Goal: Transaction & Acquisition: Purchase product/service

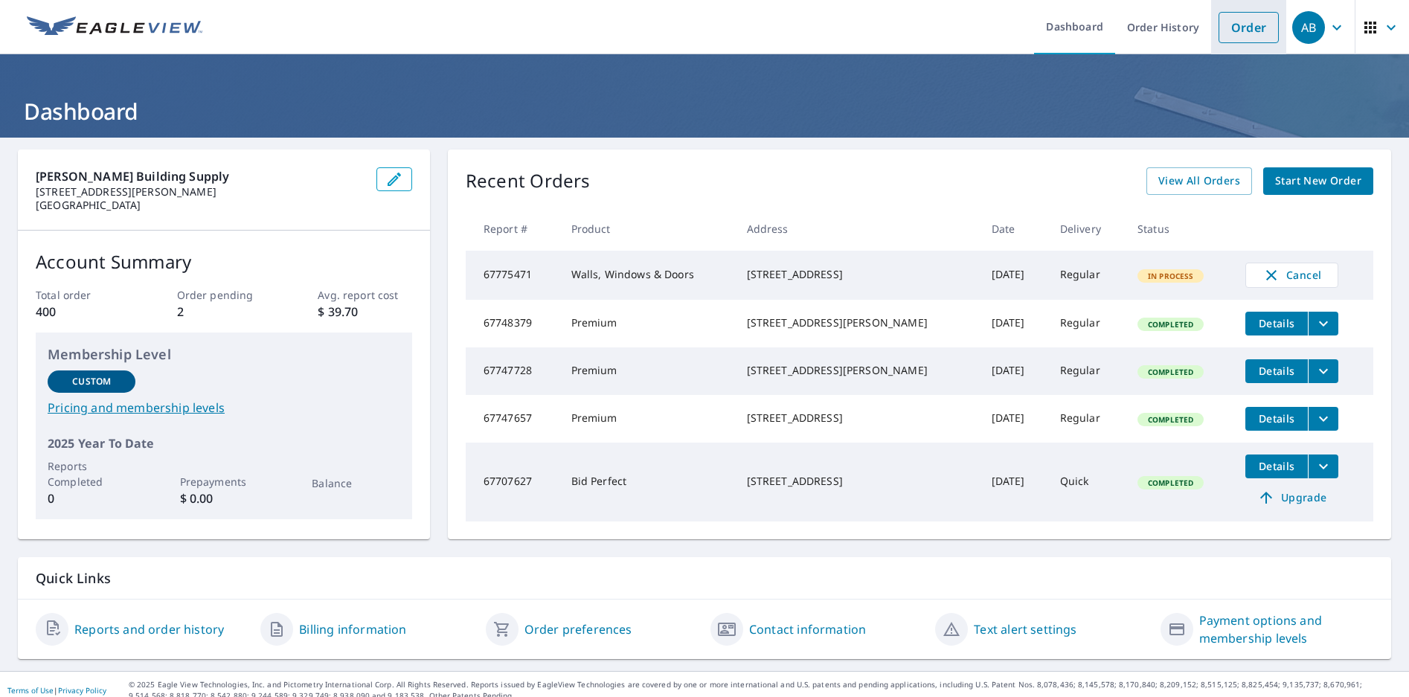
click at [1247, 31] on link "Order" at bounding box center [1249, 27] width 60 height 31
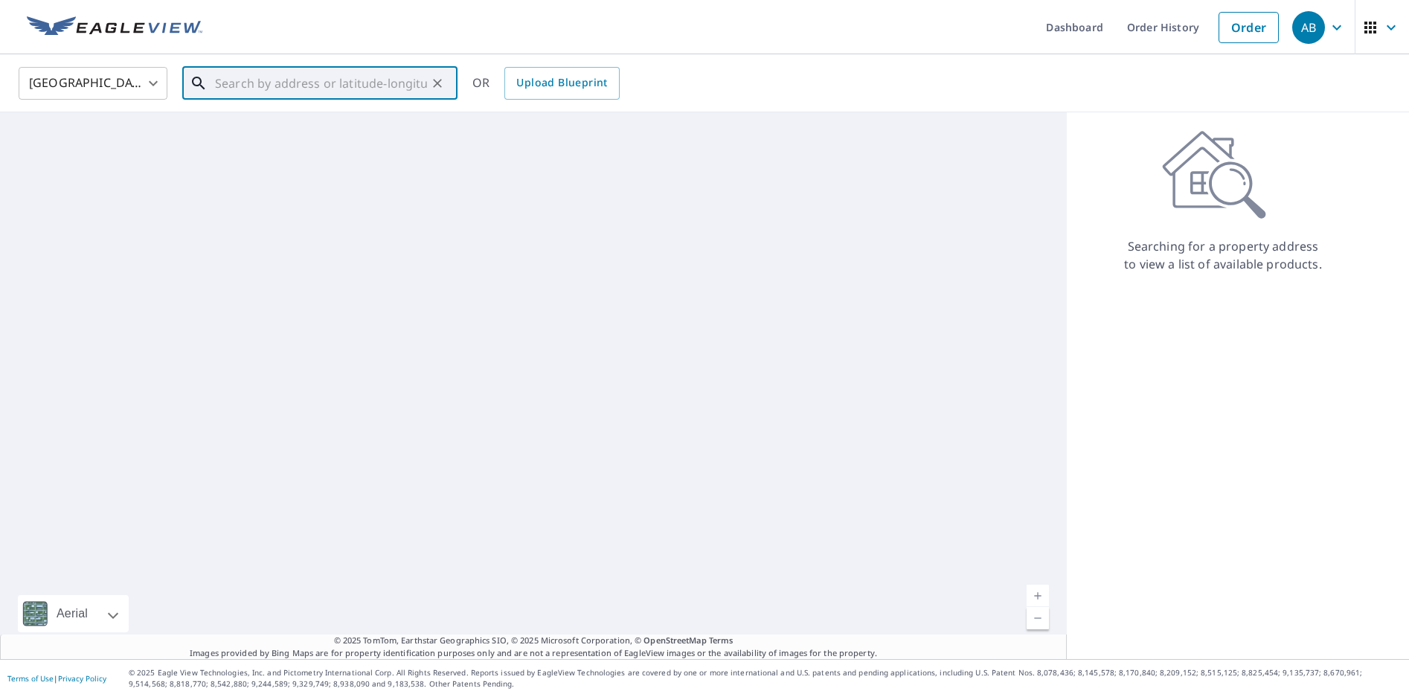
click at [374, 83] on input "text" at bounding box center [321, 83] width 212 height 42
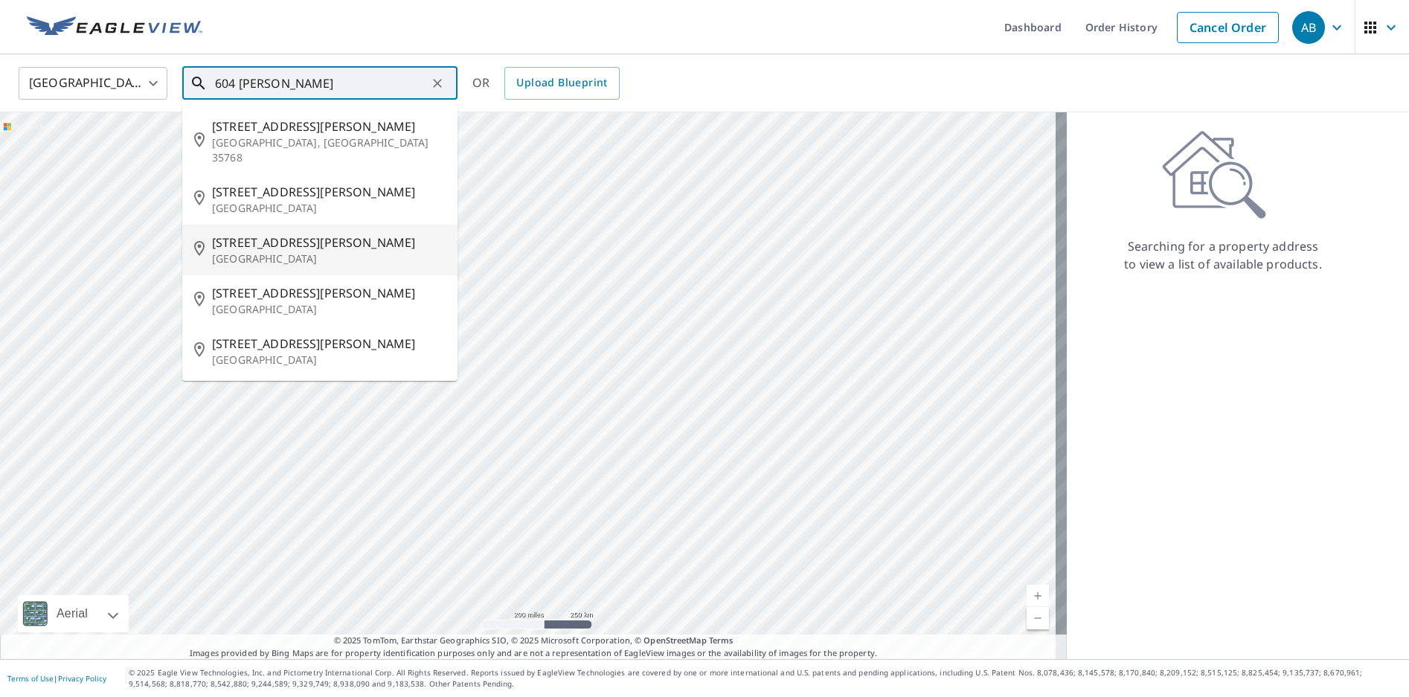
click at [269, 234] on span "[STREET_ADDRESS][PERSON_NAME]" at bounding box center [329, 243] width 234 height 18
type input "[STREET_ADDRESS][PERSON_NAME]"
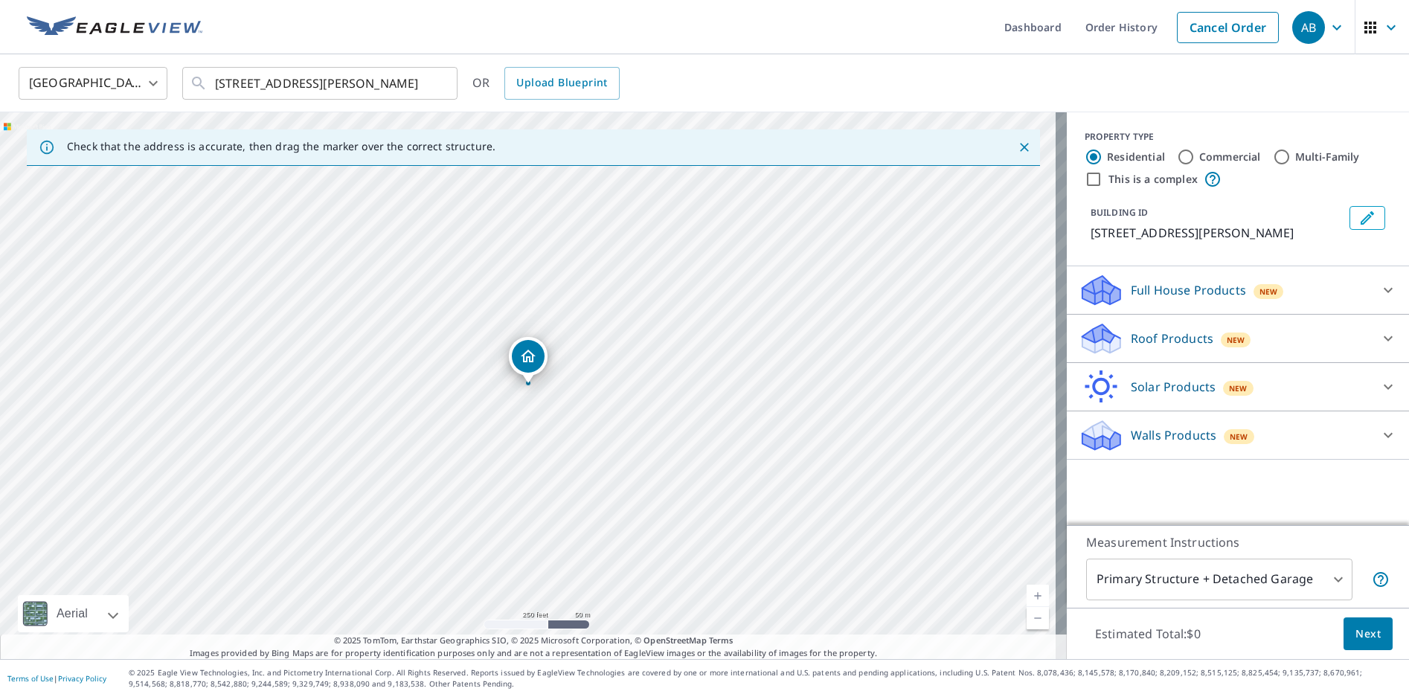
click at [1379, 335] on icon at bounding box center [1388, 339] width 18 height 18
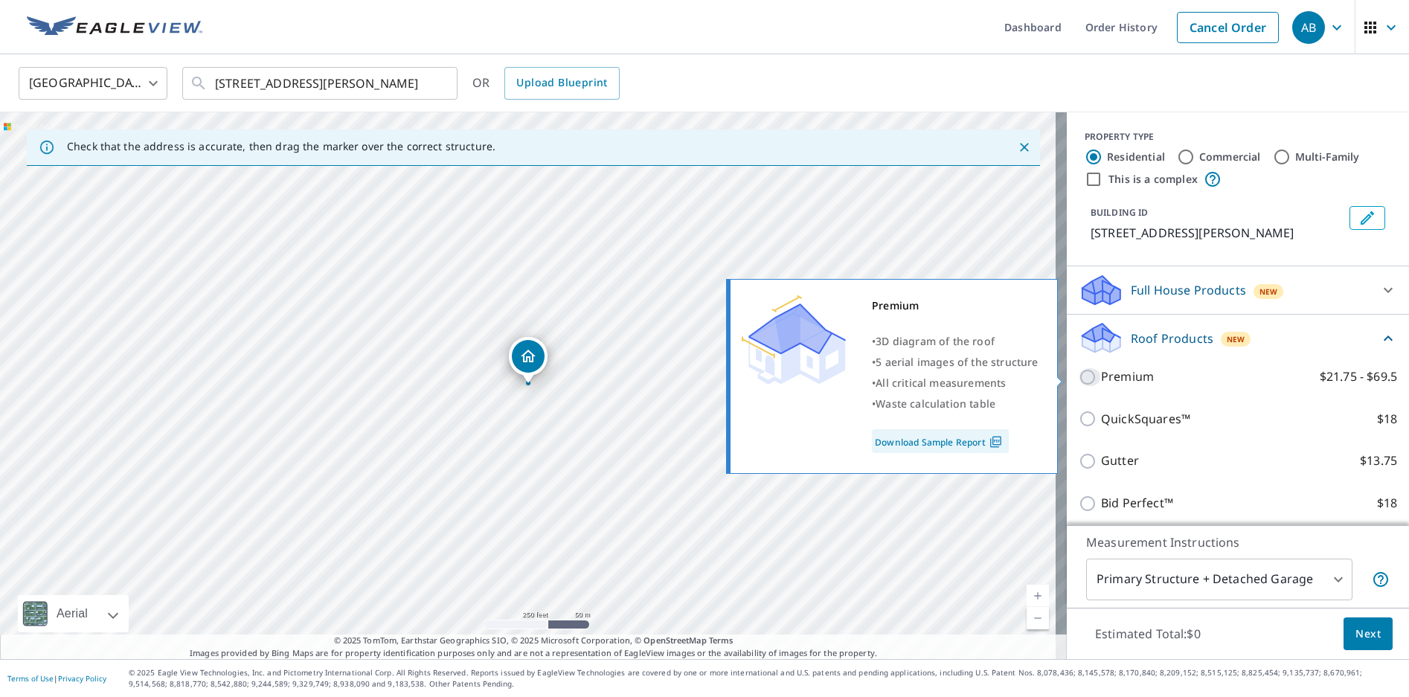
click at [1079, 382] on input "Premium $21.75 - $69.5" at bounding box center [1090, 377] width 22 height 18
checkbox input "true"
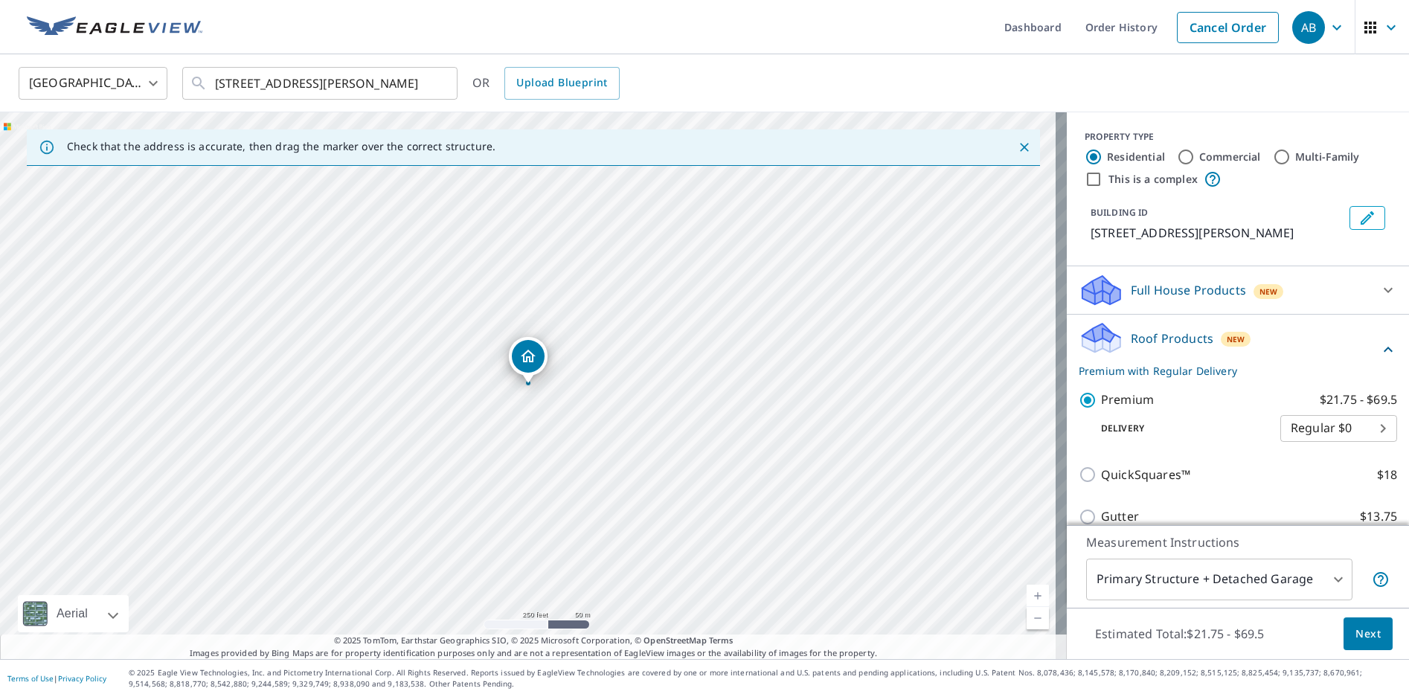
click at [1359, 641] on span "Next" at bounding box center [1368, 634] width 25 height 19
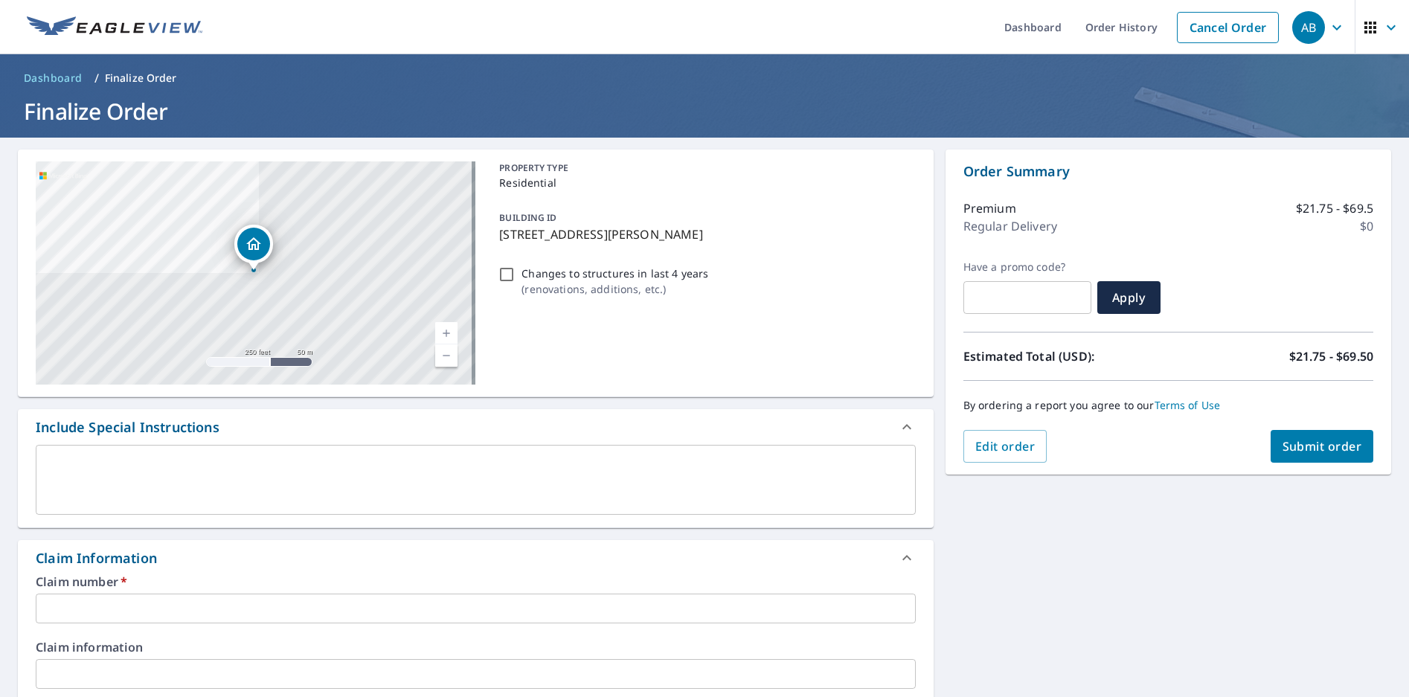
click at [498, 277] on input "Changes to structures in last 4 years ( renovations, additions, etc. )" at bounding box center [507, 275] width 18 height 18
checkbox input "true"
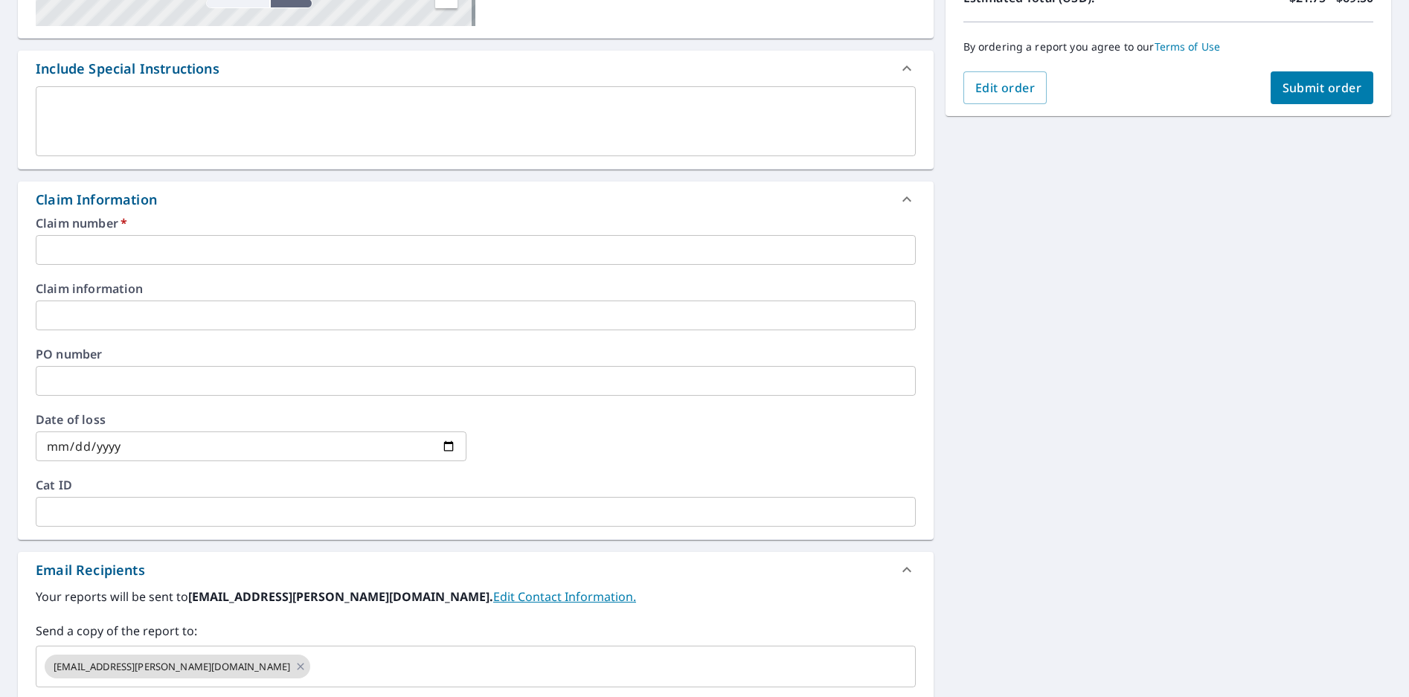
scroll to position [372, 0]
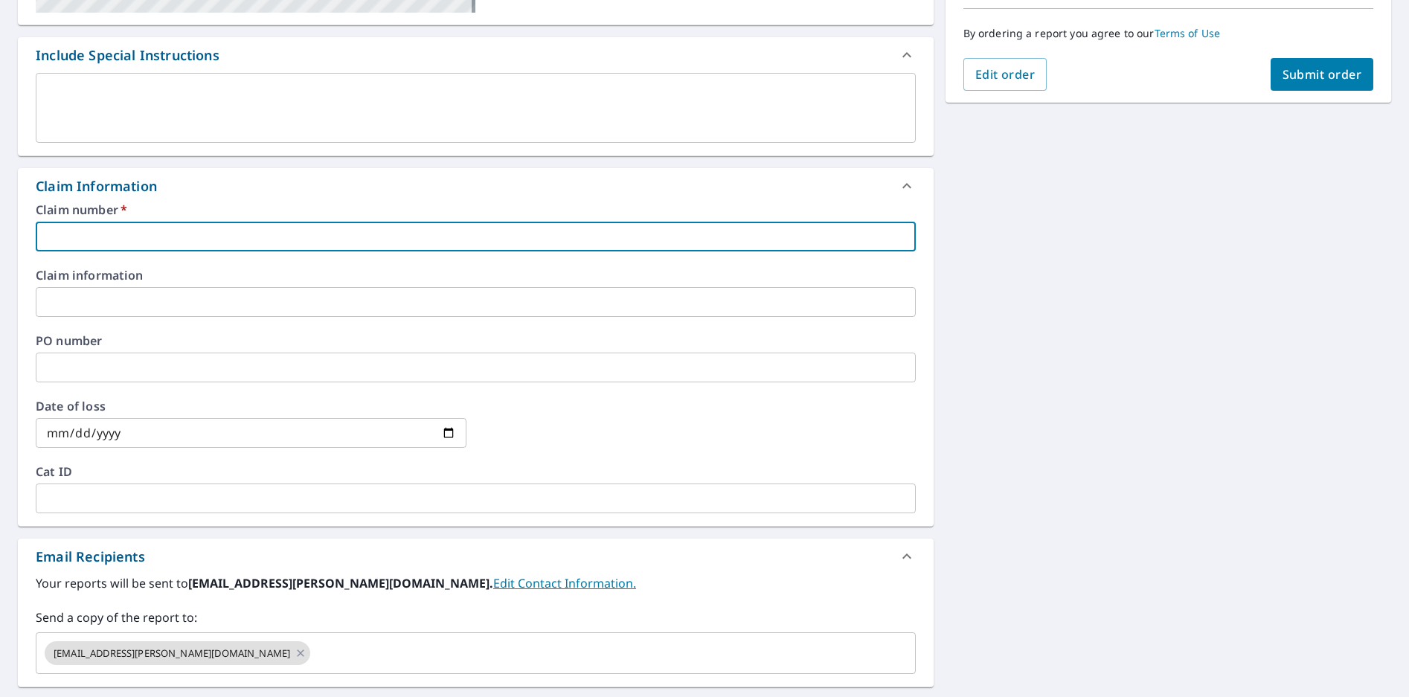
paste input "7940903"
type input "7940903"
checkbox input "true"
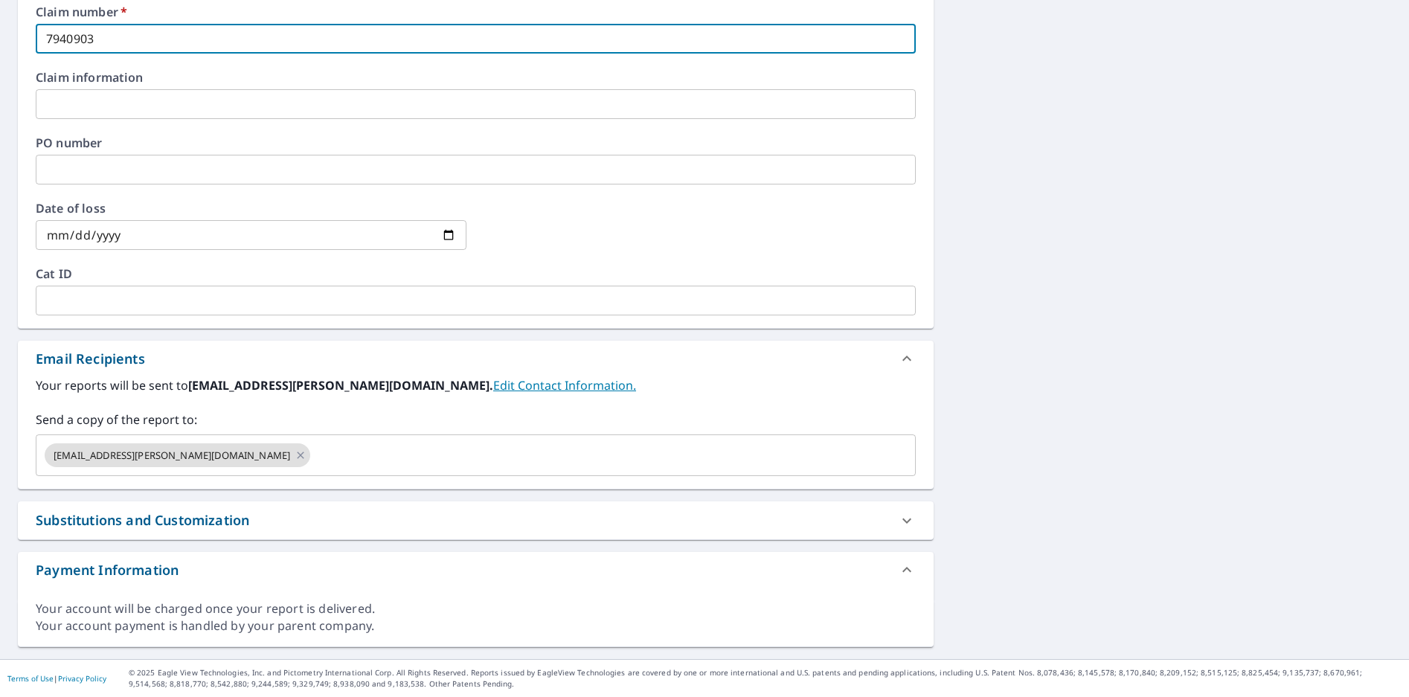
type input "7940903"
click at [173, 517] on div "Substitutions and Customization" at bounding box center [143, 520] width 214 height 20
checkbox input "true"
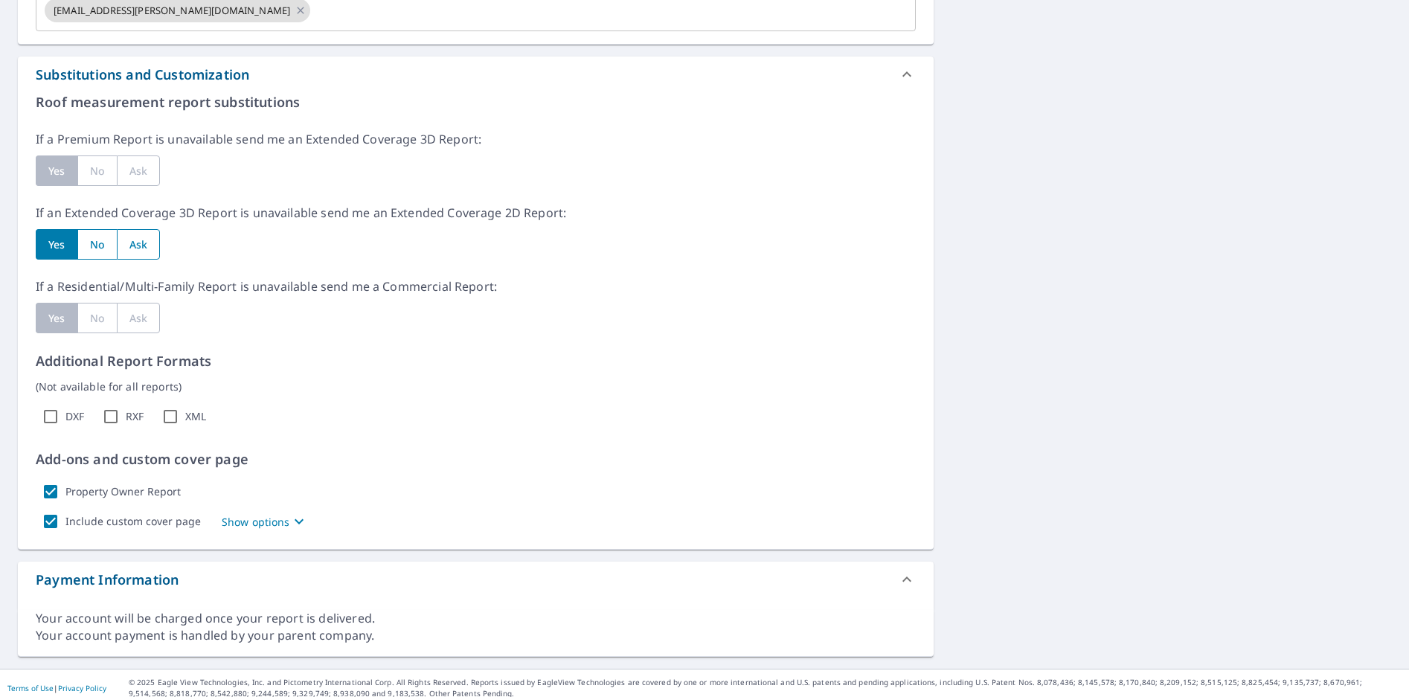
scroll to position [1016, 0]
click at [165, 415] on input "XML" at bounding box center [171, 415] width 30 height 30
checkbox input "true"
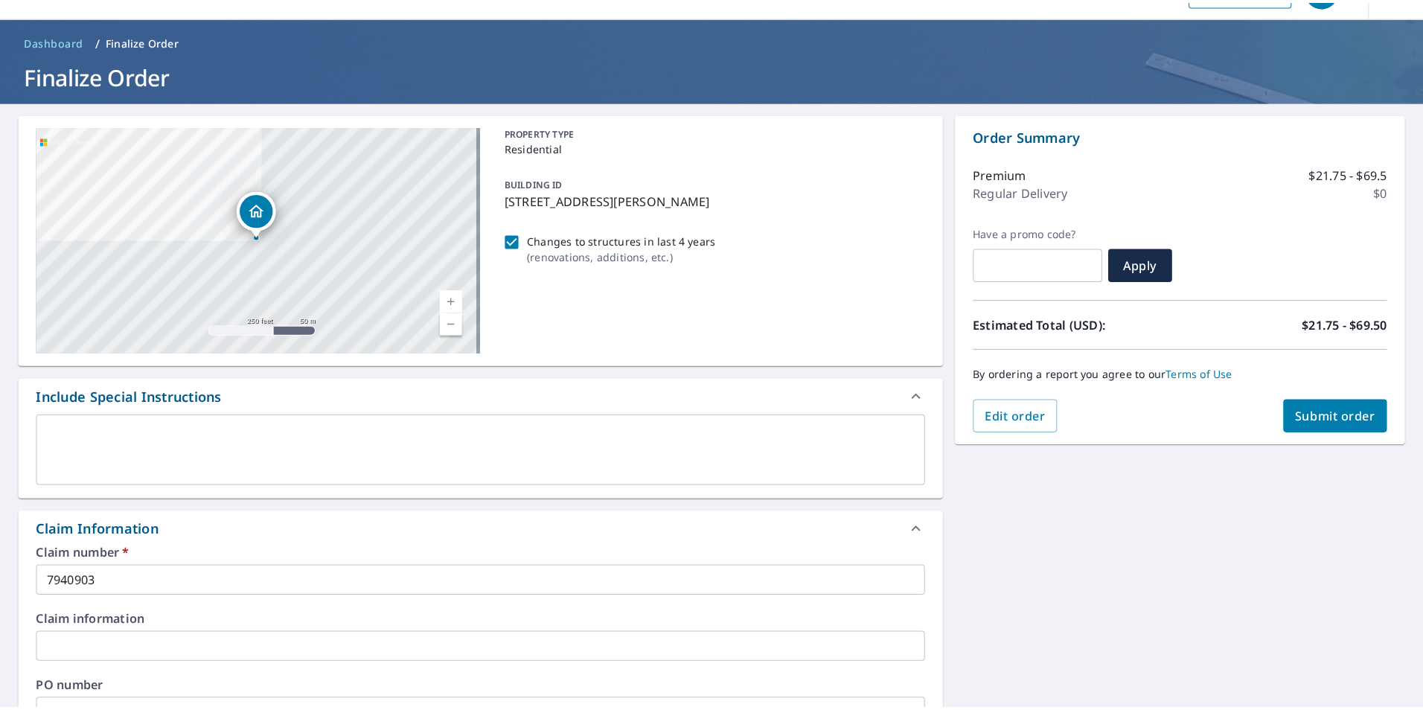
scroll to position [0, 0]
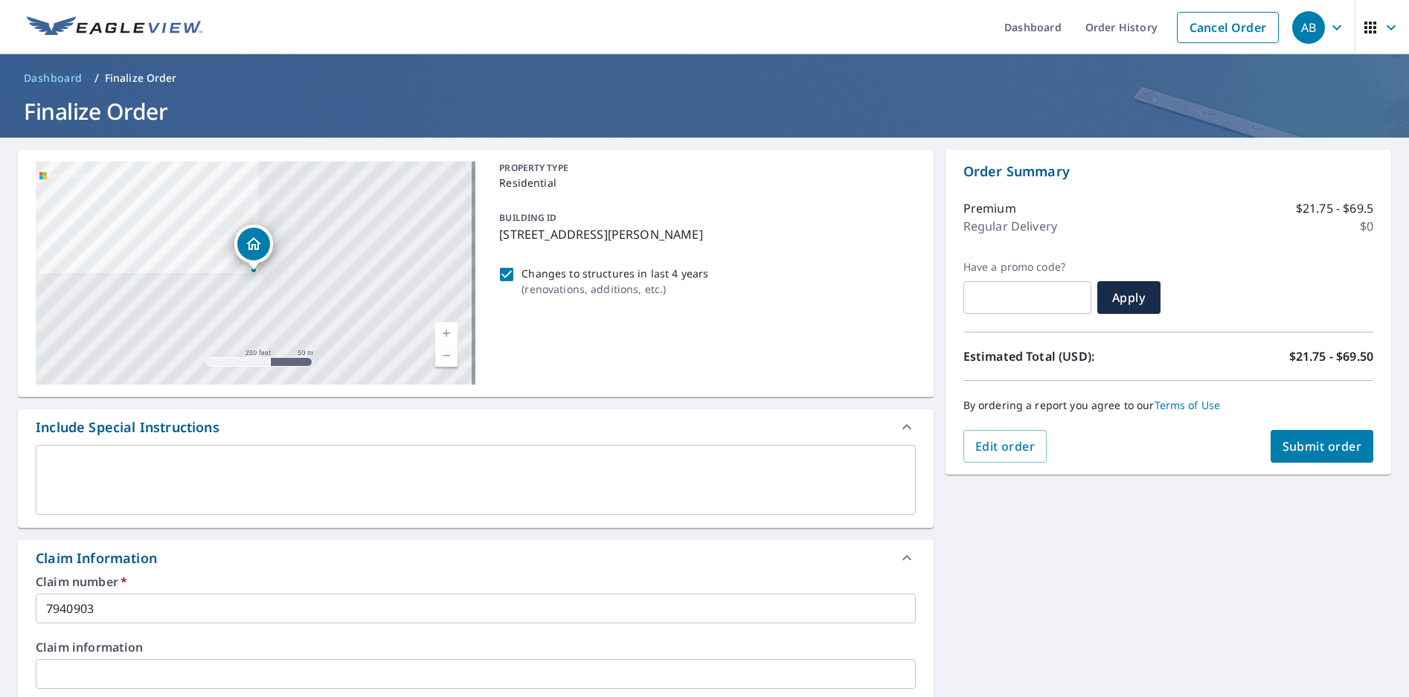
click at [1315, 450] on span "Submit order" at bounding box center [1323, 446] width 80 height 16
checkbox input "true"
